Goal: Transaction & Acquisition: Purchase product/service

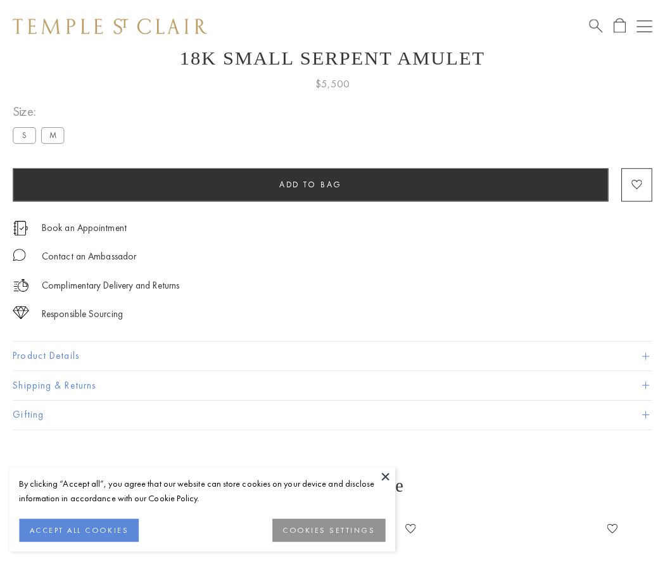
scroll to position [51, 0]
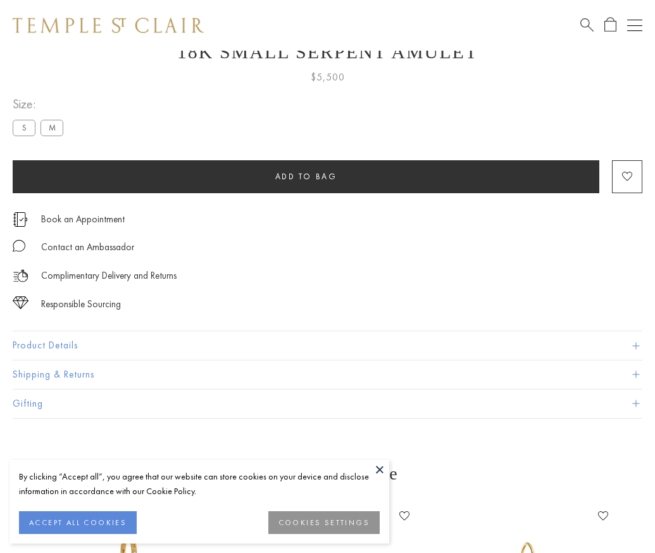
click at [306, 176] on span "Add to bag" at bounding box center [306, 176] width 62 height 11
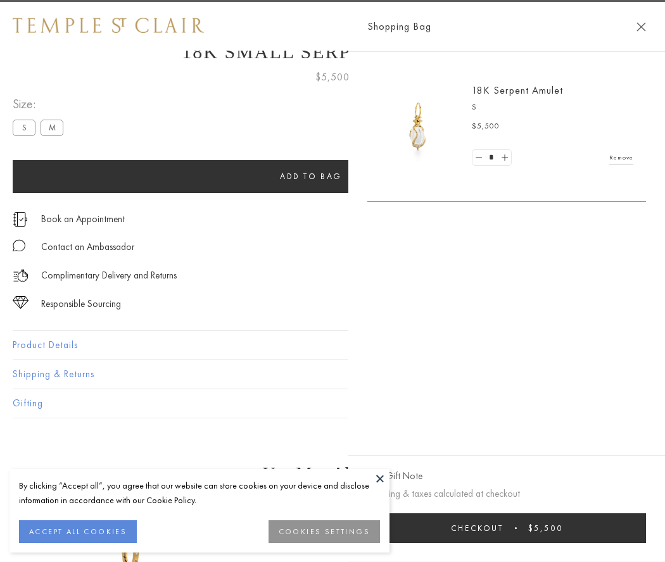
click at [517, 528] on span "submit" at bounding box center [516, 529] width 2 height 2
